Goal: Task Accomplishment & Management: Manage account settings

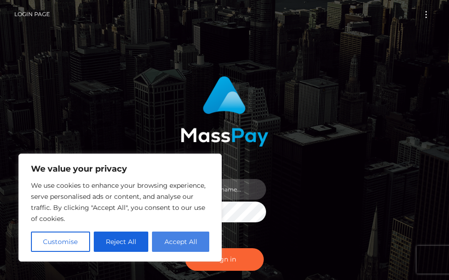
type input "terry.cope2"
click at [177, 247] on button "Accept All" at bounding box center [180, 242] width 57 height 20
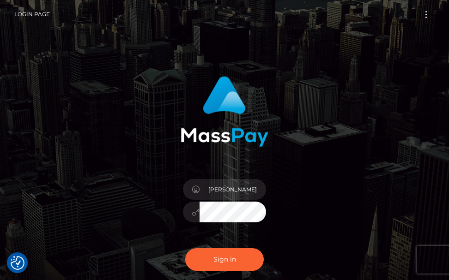
checkbox input "true"
click at [212, 258] on button "Sign in" at bounding box center [224, 259] width 79 height 23
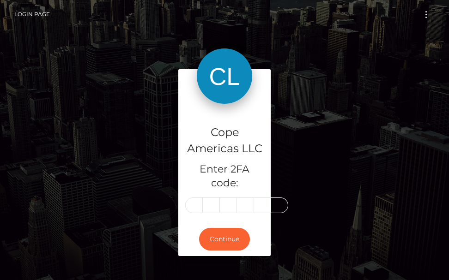
type input "2"
type input "5"
type input "6"
type input "4"
type input "5"
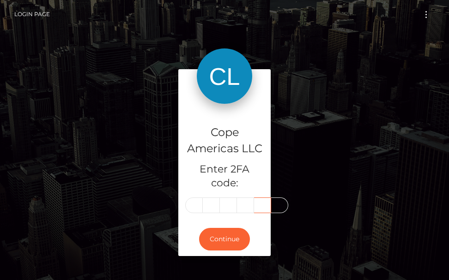
type input "6"
click at [223, 242] on button "Continue" at bounding box center [224, 239] width 51 height 23
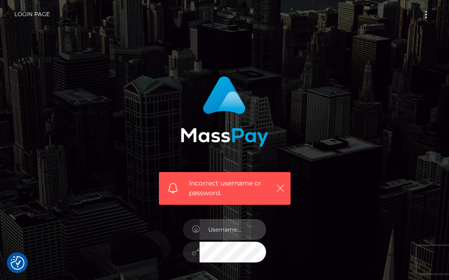
type input "terry.cope2"
click at [280, 188] on icon "button" at bounding box center [280, 188] width 9 height 9
click at [133, 201] on div "Incorrect username or password. terry.cope2" at bounding box center [224, 206] width 332 height 275
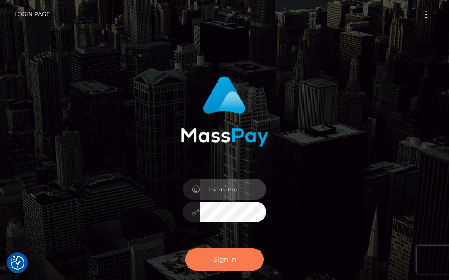
type input "terry.cope2"
click at [217, 266] on button "Sign in" at bounding box center [224, 259] width 79 height 23
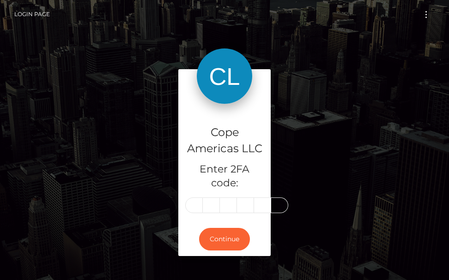
type input "2"
type input "5"
type input "7"
type input "4"
type input "5"
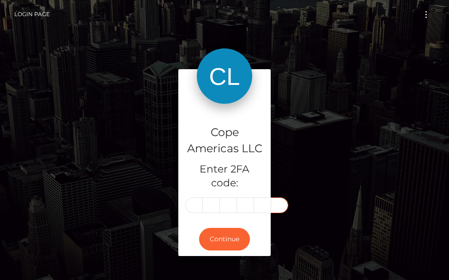
type input "6"
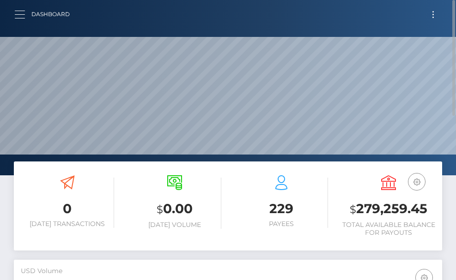
click at [18, 19] on button "button" at bounding box center [22, 14] width 17 height 12
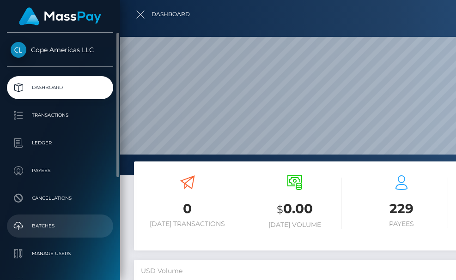
click at [38, 223] on p "Batches" at bounding box center [60, 226] width 99 height 14
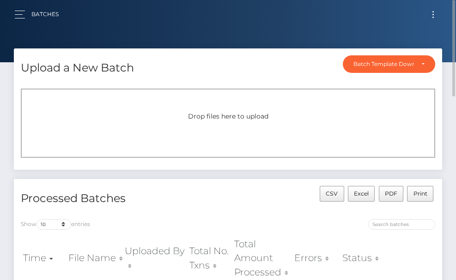
click at [435, 18] on button "Toggle navigation" at bounding box center [432, 14] width 17 height 12
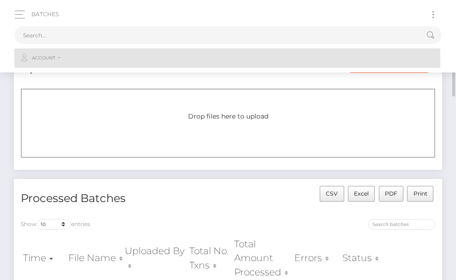
click at [59, 60] on link "Account" at bounding box center [227, 57] width 426 height 19
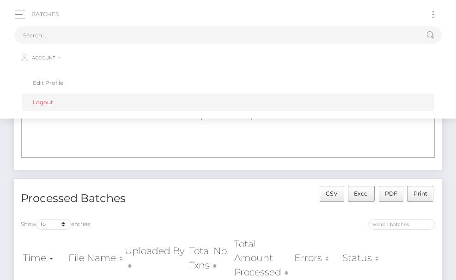
click at [46, 108] on link "Logout" at bounding box center [228, 102] width 412 height 17
